Goal: Task Accomplishment & Management: Use online tool/utility

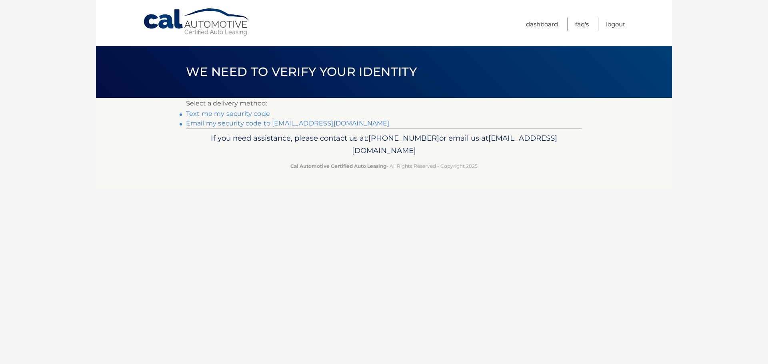
click at [268, 130] on div "If you need assistance, please contact us at: 609-807-3200 or email us at Custo…" at bounding box center [384, 150] width 396 height 45
click at [268, 126] on link "Email my security code to m*********@calautomotive.com" at bounding box center [288, 124] width 204 height 8
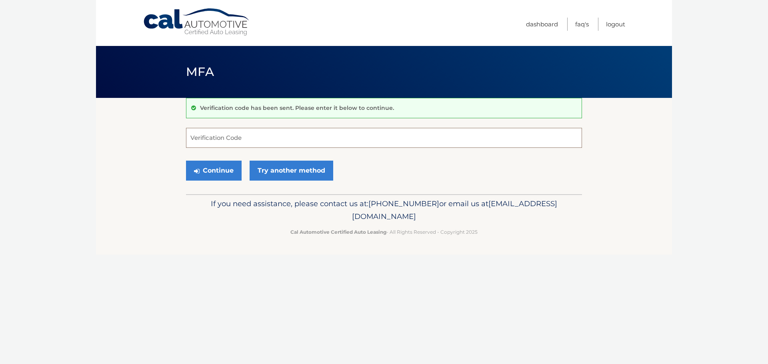
click at [212, 136] on input "Verification Code" at bounding box center [384, 138] width 396 height 20
click at [220, 137] on input "Verification Code" at bounding box center [384, 138] width 396 height 20
type input "622600"
click at [218, 170] on button "Continue" at bounding box center [214, 171] width 56 height 20
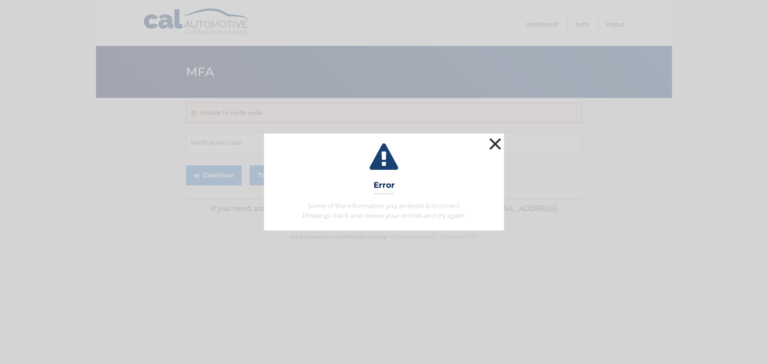
click at [494, 144] on button "×" at bounding box center [495, 144] width 16 height 16
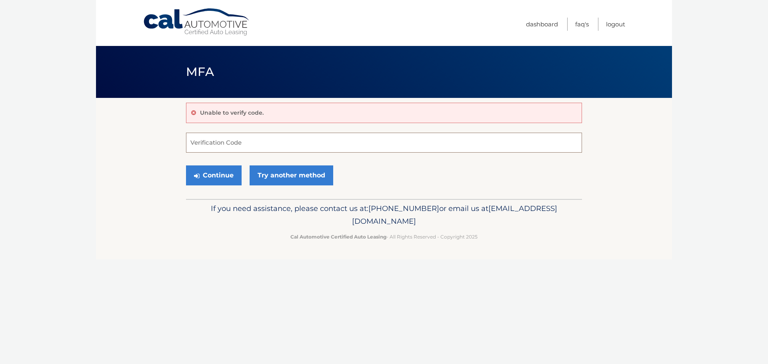
click at [213, 142] on input "Verification Code" at bounding box center [384, 143] width 396 height 20
type input "622600"
click at [222, 177] on button "Continue" at bounding box center [214, 176] width 56 height 20
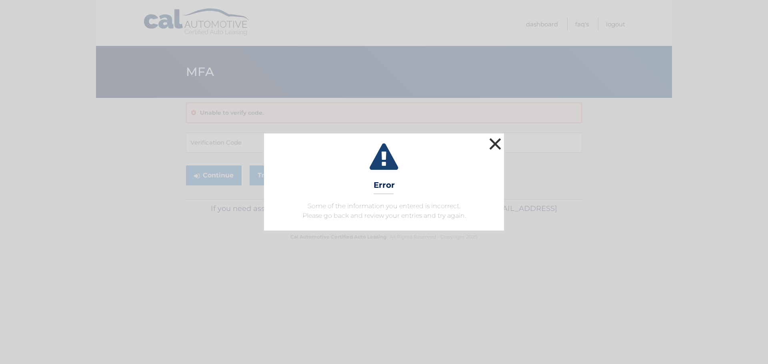
click at [492, 147] on button "×" at bounding box center [495, 144] width 16 height 16
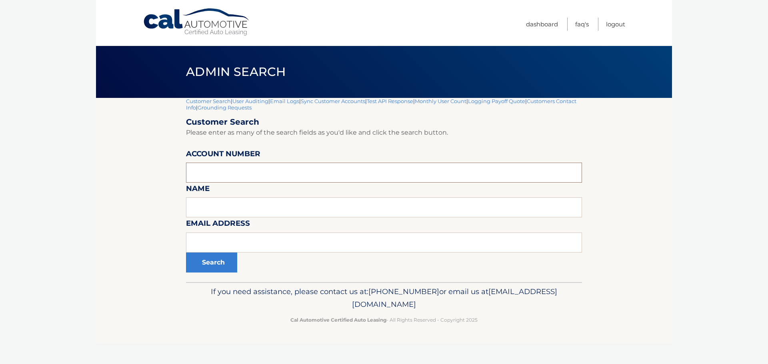
click at [228, 170] on input "text" at bounding box center [384, 173] width 396 height 20
type input "44455662854"
click at [186, 253] on button "Search" at bounding box center [211, 263] width 51 height 20
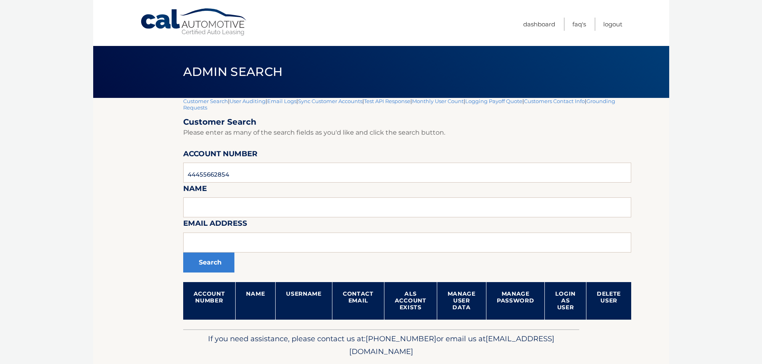
scroll to position [26, 0]
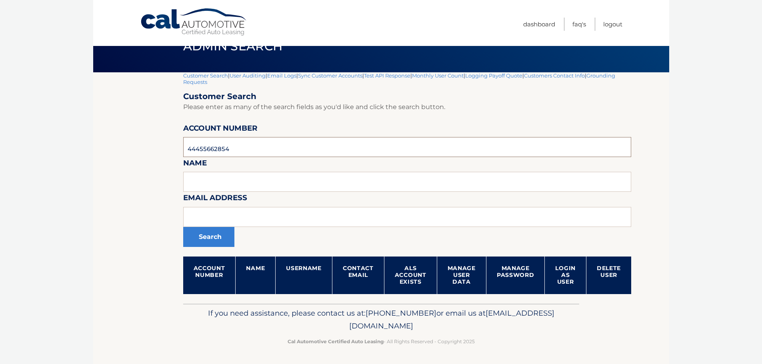
drag, startPoint x: 246, startPoint y: 147, endPoint x: 158, endPoint y: 150, distance: 88.5
click at [159, 150] on section "Customer Search | User Auditing | Email Logs | Sync Customer Accounts | Test AP…" at bounding box center [381, 188] width 576 height 232
paste input "44455662854"
type input "44455662854"
click at [210, 236] on button "Search" at bounding box center [208, 237] width 51 height 20
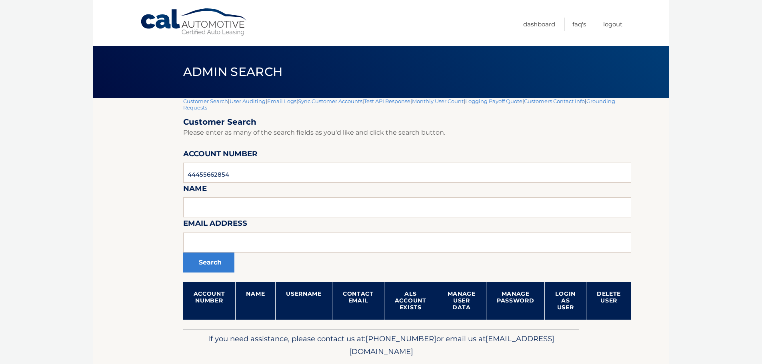
scroll to position [26, 0]
